Goal: Find specific fact: Find contact information

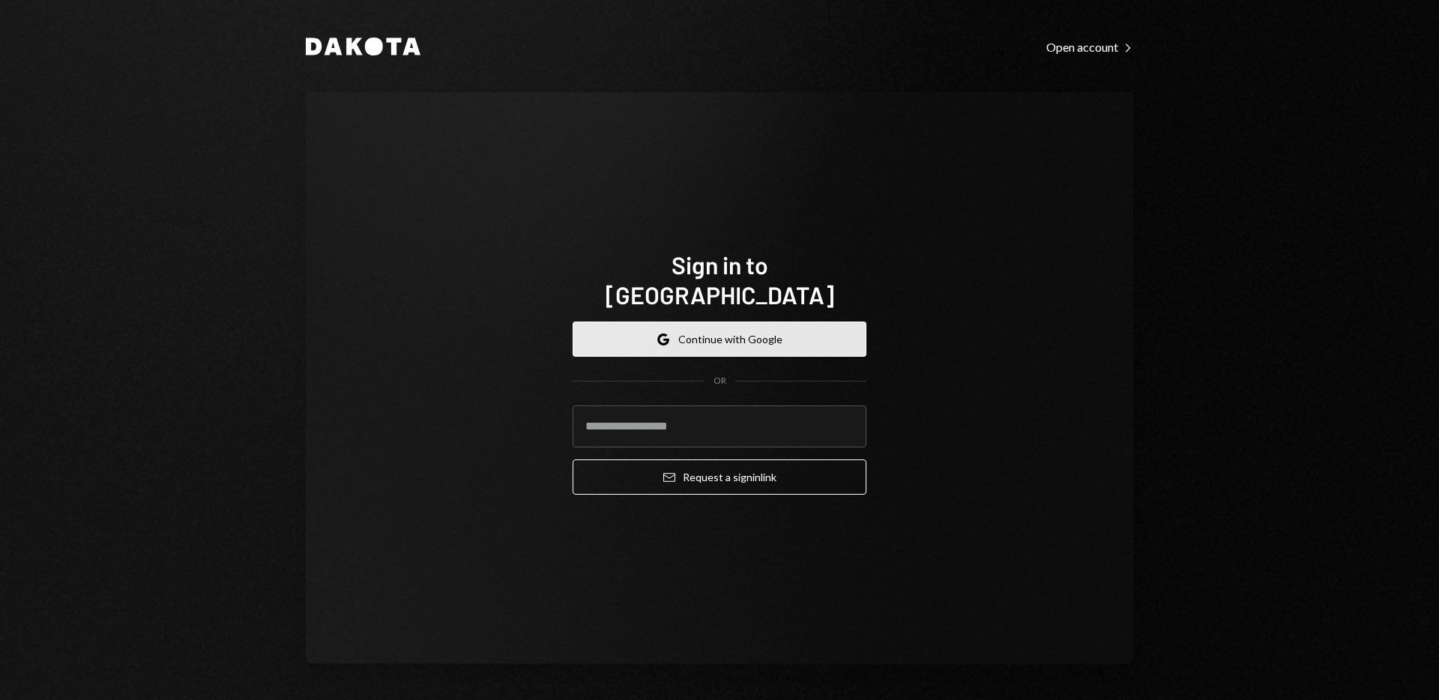
click at [669, 334] on icon "Google" at bounding box center [663, 340] width 12 height 12
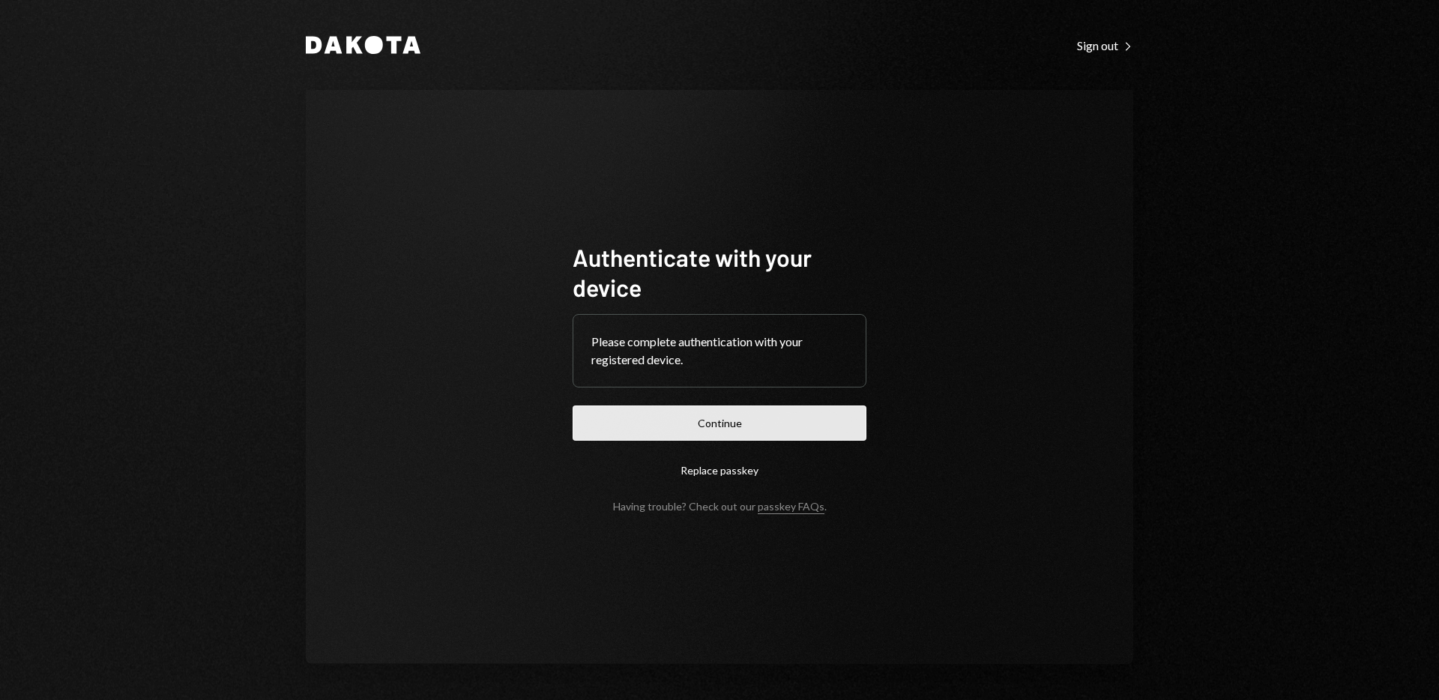
click at [699, 423] on button "Continue" at bounding box center [720, 422] width 294 height 35
click at [696, 430] on button "Continue" at bounding box center [720, 422] width 294 height 35
click at [800, 424] on button "Continue" at bounding box center [720, 422] width 294 height 35
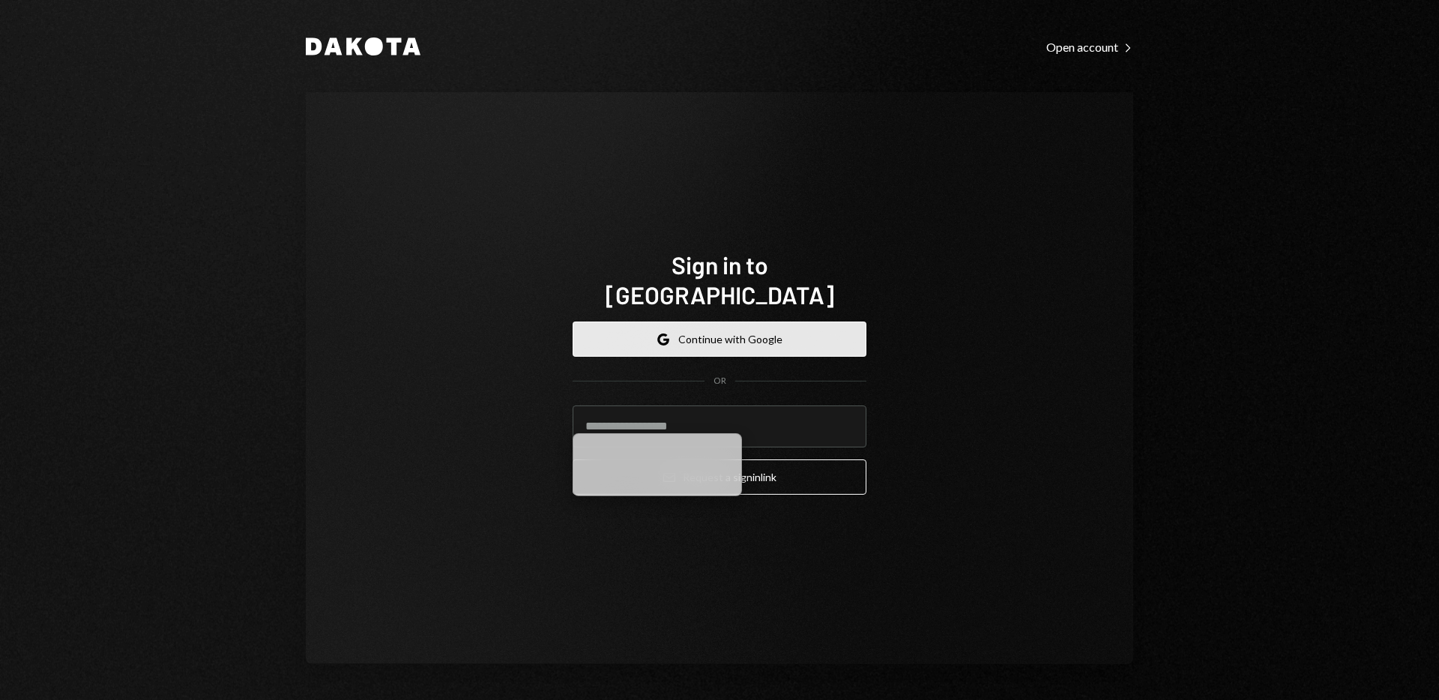
click at [722, 322] on button "Google Continue with Google" at bounding box center [720, 339] width 294 height 35
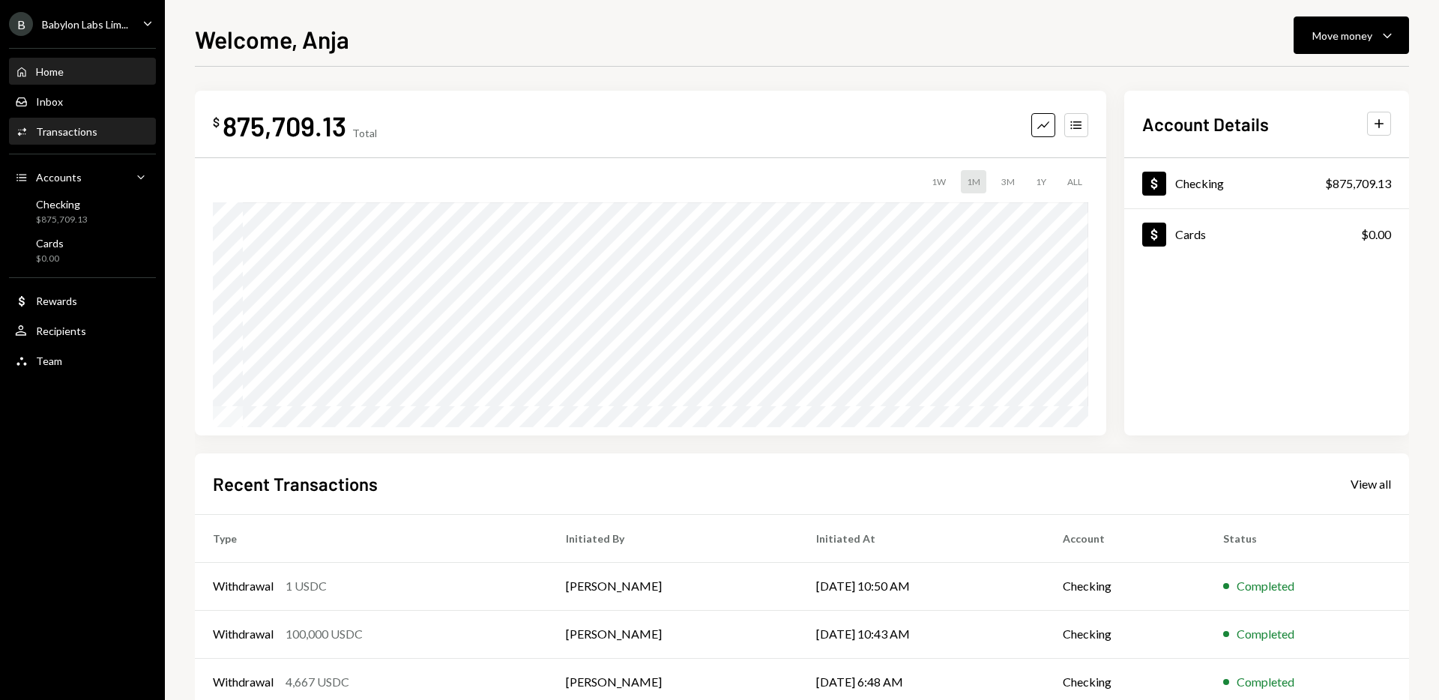
click at [73, 136] on div "Transactions" at bounding box center [66, 131] width 61 height 13
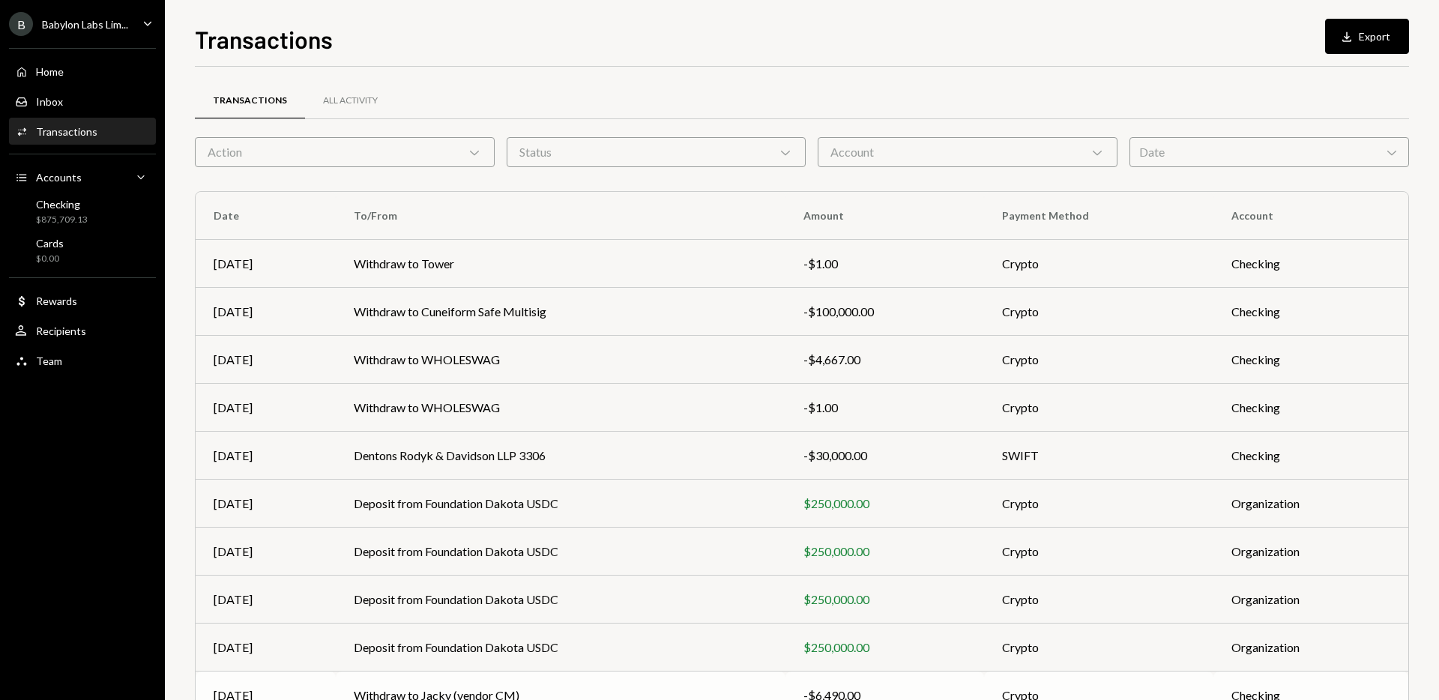
scroll to position [82, 0]
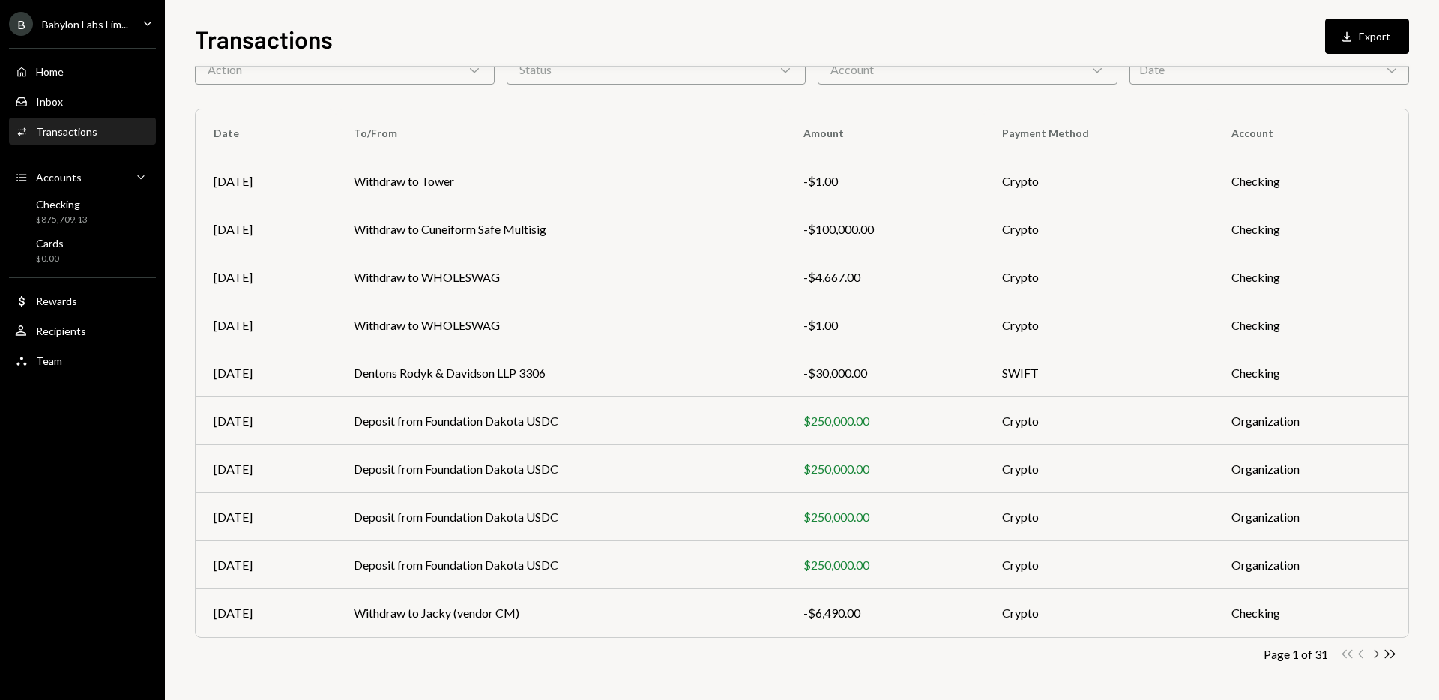
click at [1376, 654] on icon "Chevron Right" at bounding box center [1376, 654] width 14 height 14
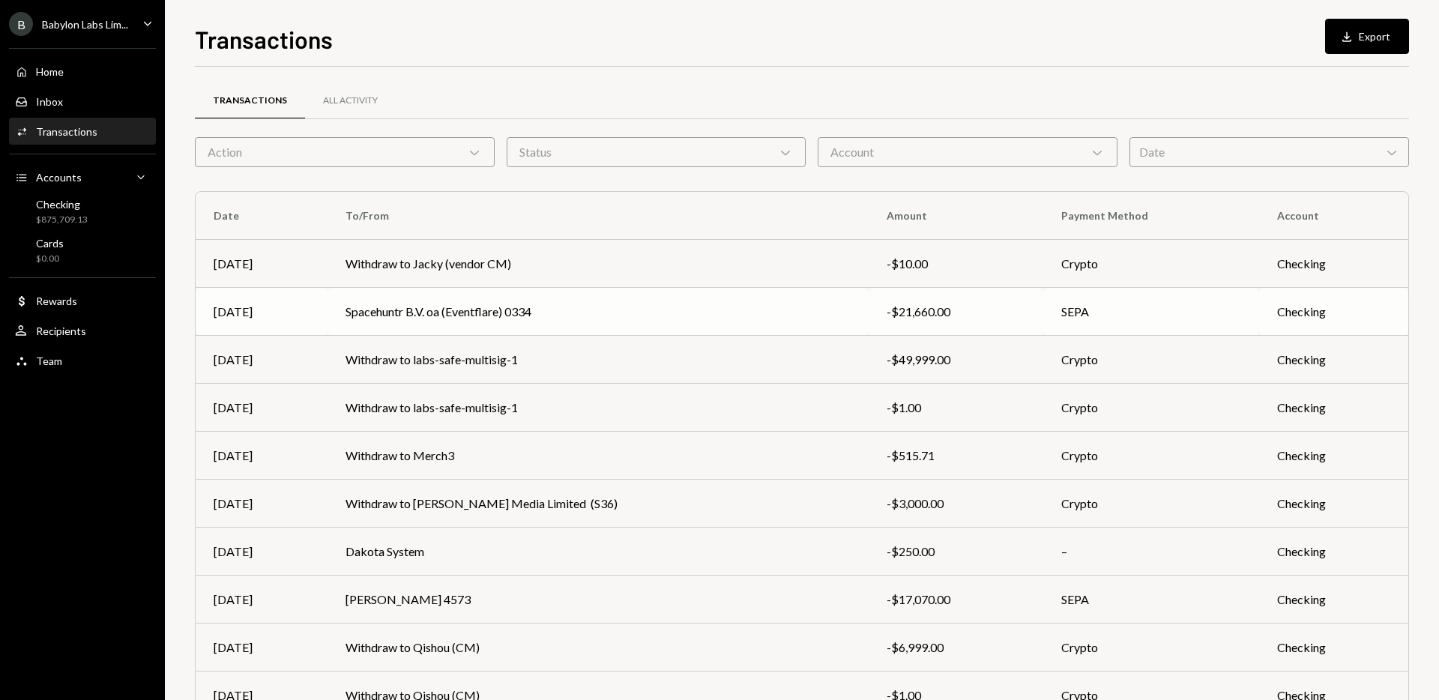
click at [456, 312] on td "Spacehuntr B.V. oa (Eventflare) 0334" at bounding box center [598, 312] width 541 height 48
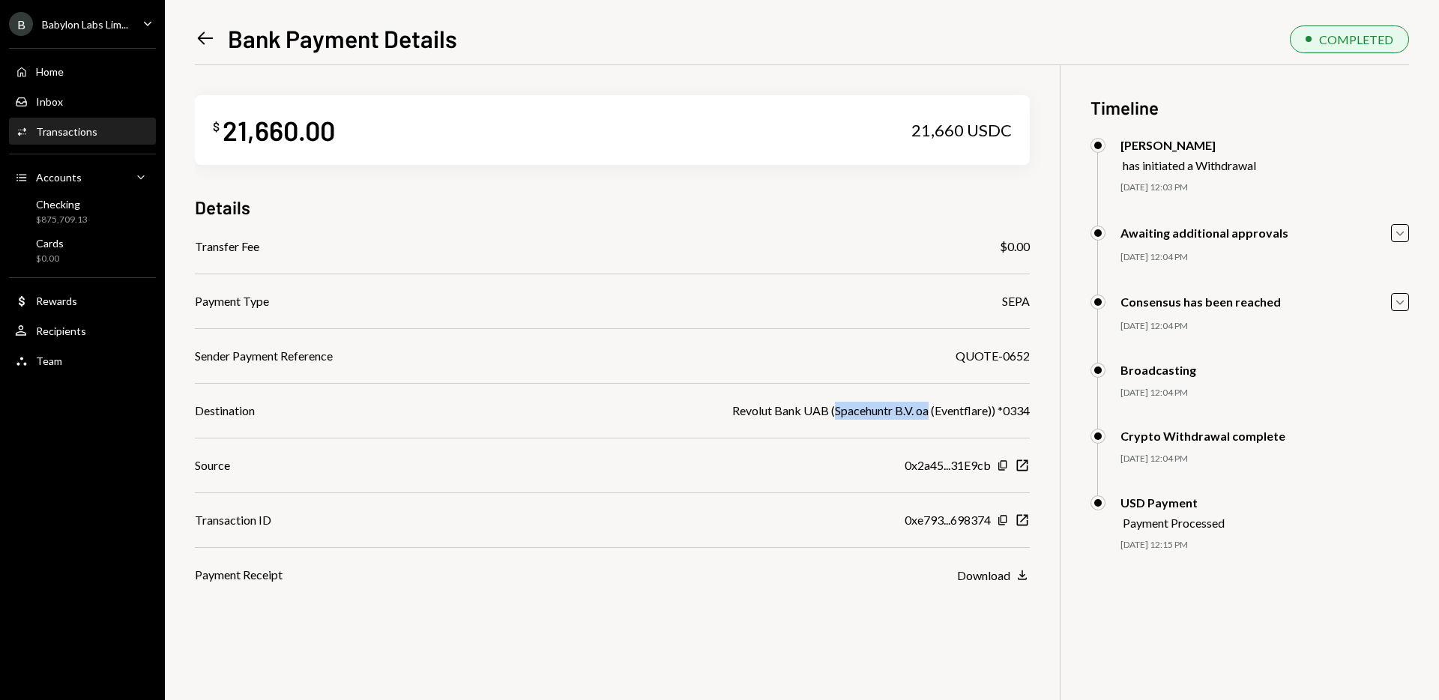
drag, startPoint x: 926, startPoint y: 411, endPoint x: 831, endPoint y: 409, distance: 95.2
click at [831, 409] on div "Revolut Bank UAB (Spacehuntr B.V. oa (Eventflare)) *0334" at bounding box center [881, 411] width 298 height 18
copy div "Spacehuntr B.V. oa"
click at [202, 31] on icon "Left Arrow" at bounding box center [205, 38] width 21 height 21
